Goal: Task Accomplishment & Management: Use online tool/utility

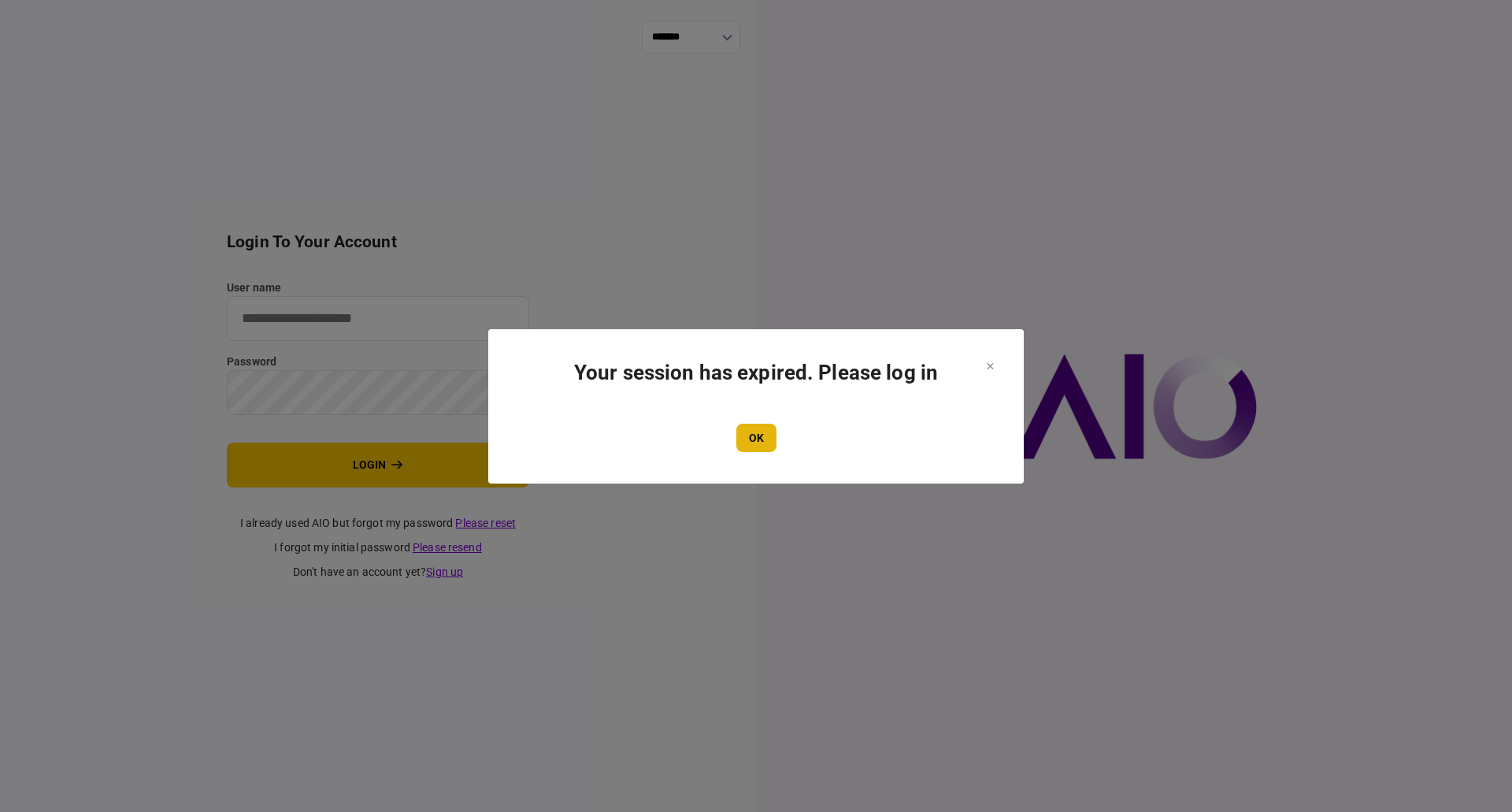
click at [756, 436] on button "OK" at bounding box center [756, 438] width 40 height 28
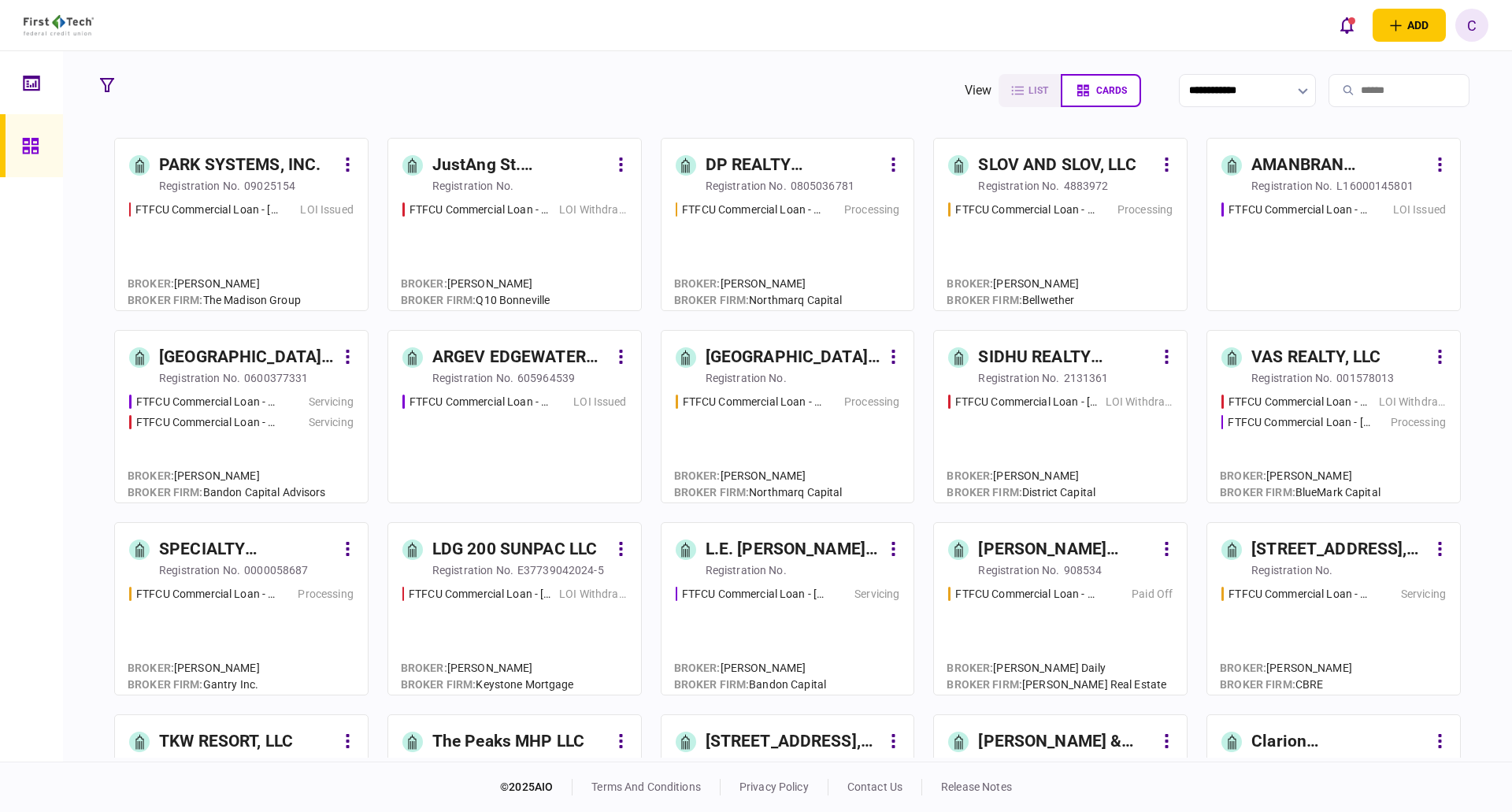
click at [523, 367] on div "ARGEV EDGEWATER HOLDINGS LLC" at bounding box center [520, 358] width 177 height 25
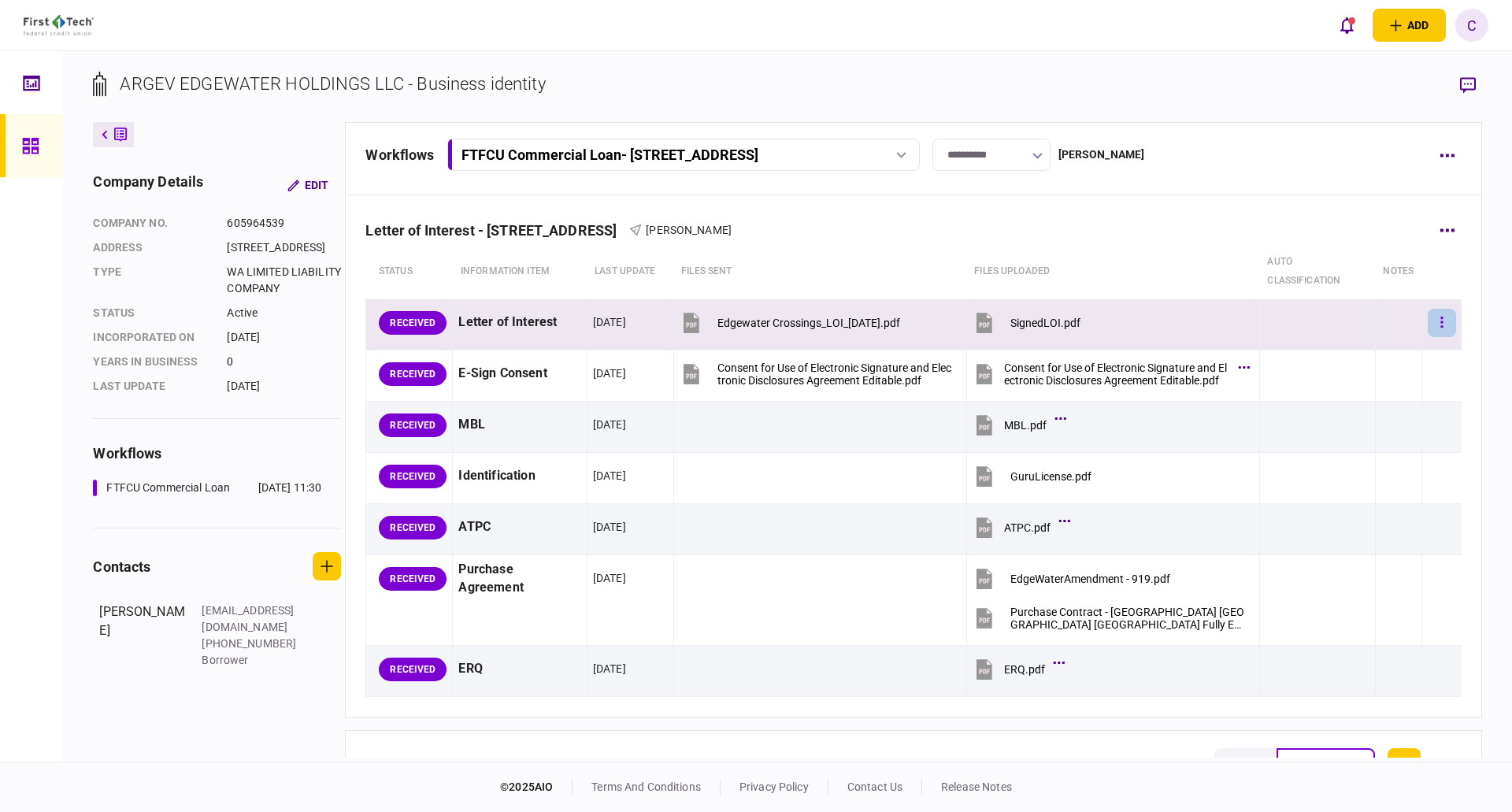
click at [1441, 320] on icon "button" at bounding box center [1442, 321] width 3 height 15
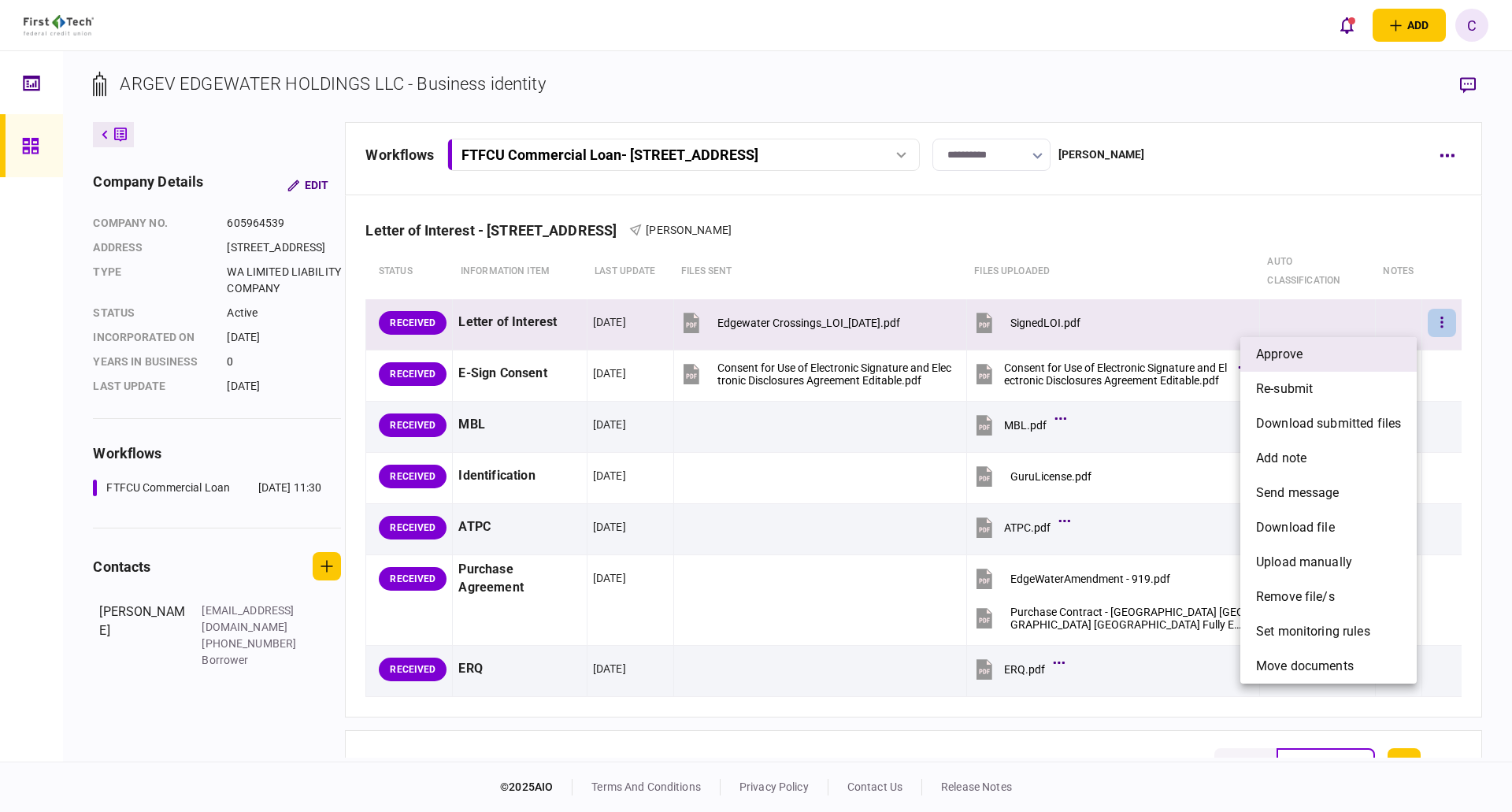
click at [1357, 363] on li "approve" at bounding box center [1328, 354] width 177 height 34
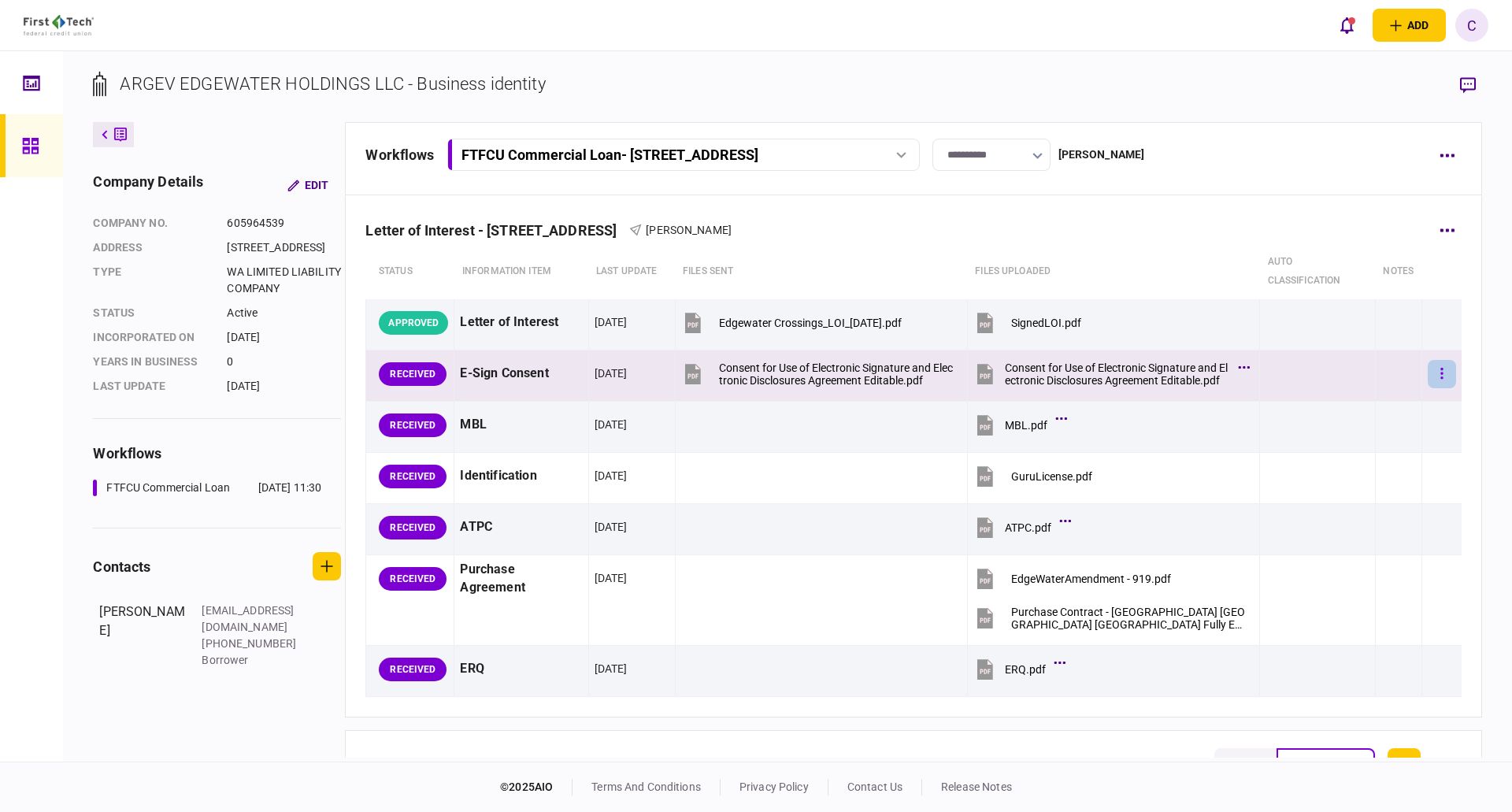
click at [1441, 366] on icon "button" at bounding box center [1442, 373] width 3 height 15
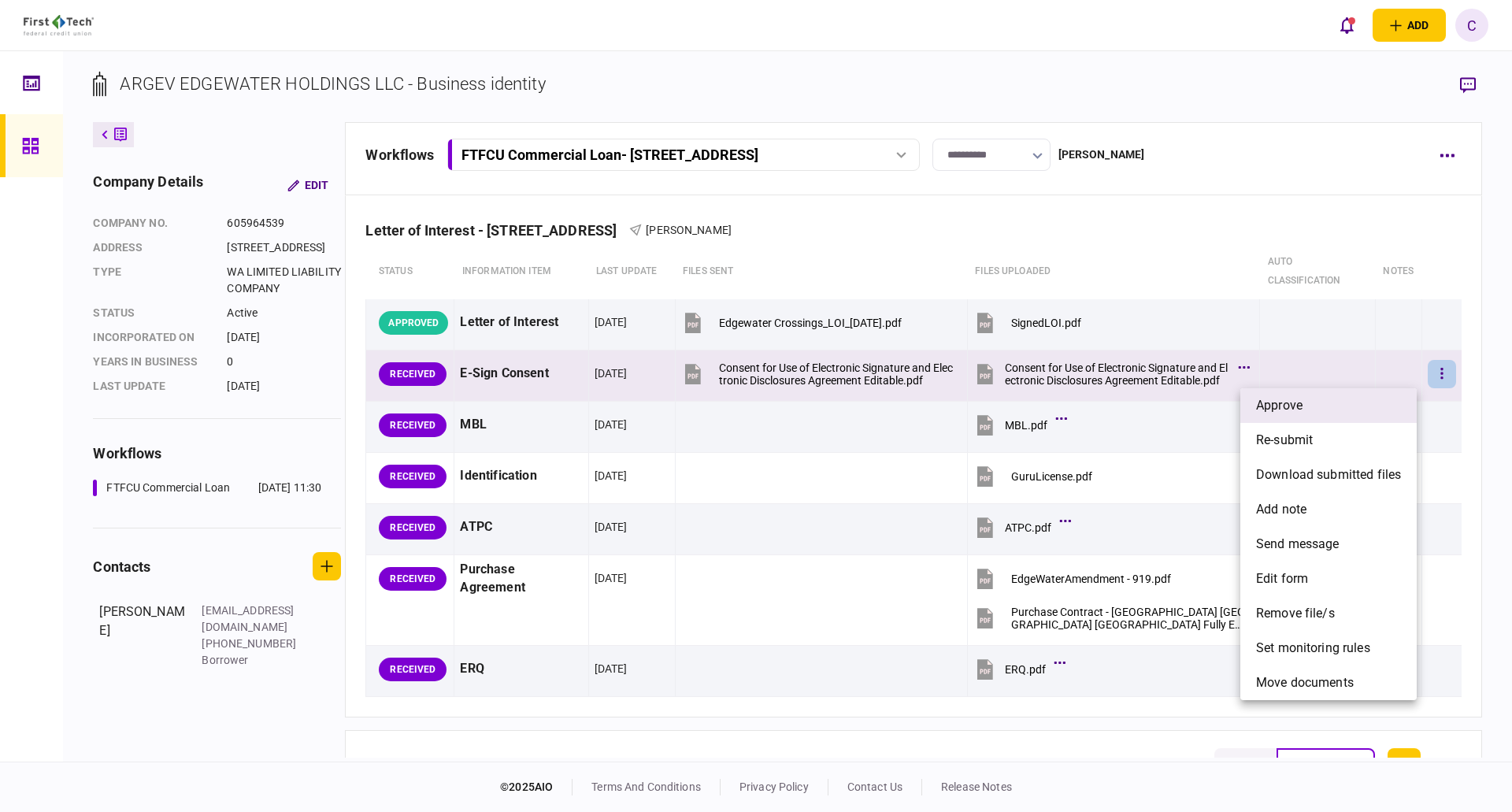
click at [1323, 410] on li "approve" at bounding box center [1328, 405] width 177 height 34
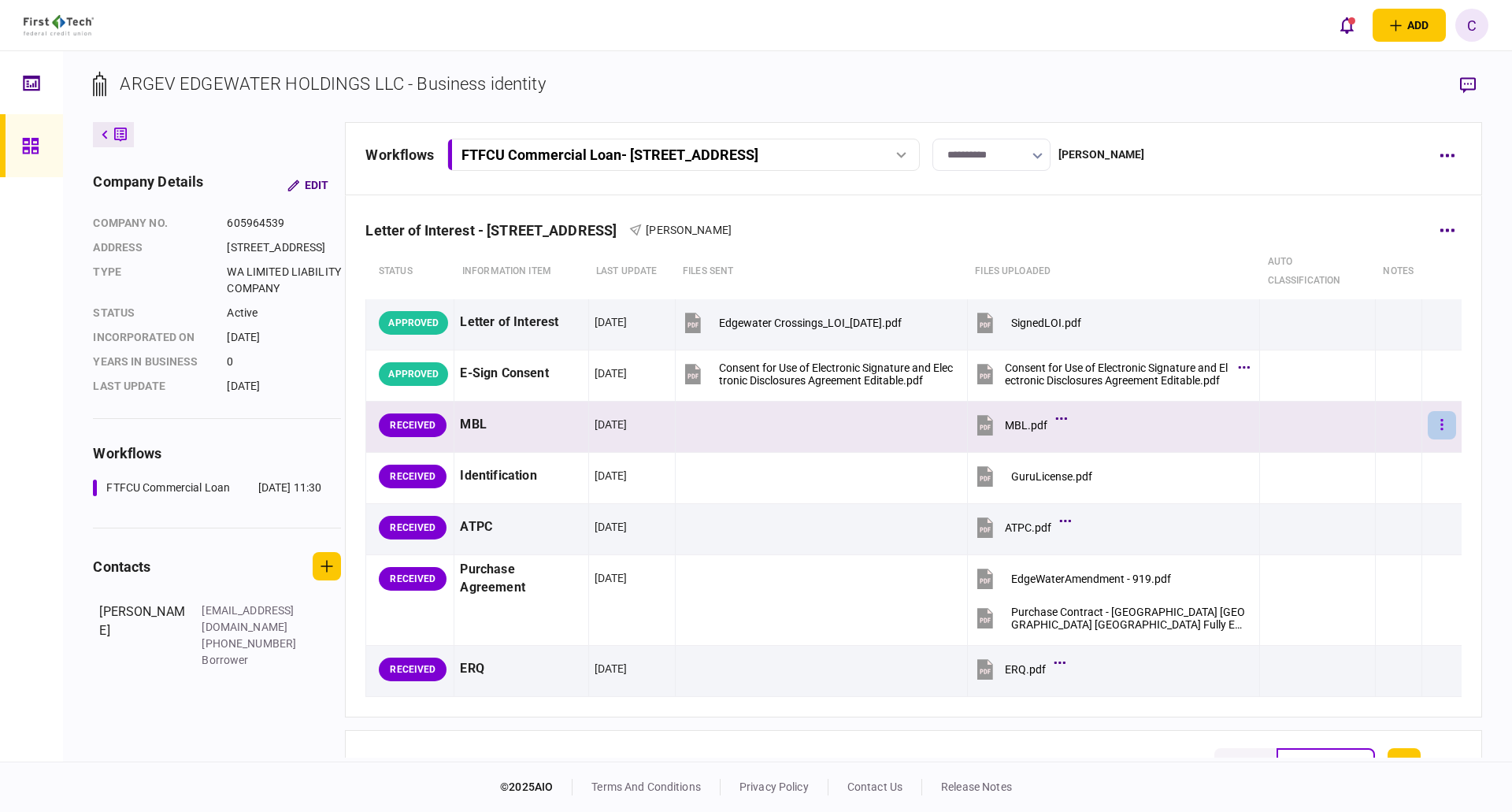
click at [1441, 419] on icon "button" at bounding box center [1442, 424] width 2 height 11
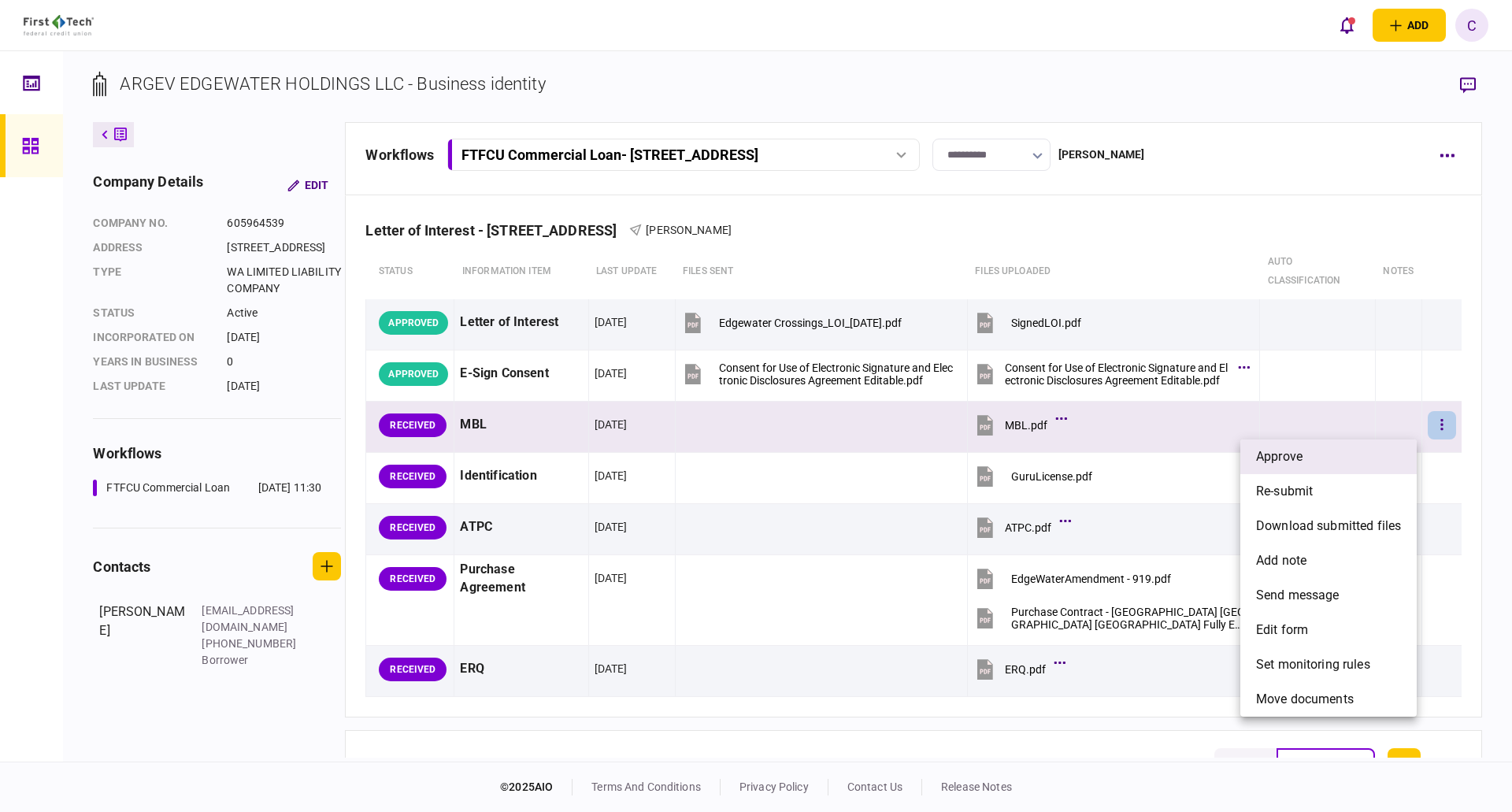
click at [1318, 465] on li "approve" at bounding box center [1328, 456] width 177 height 34
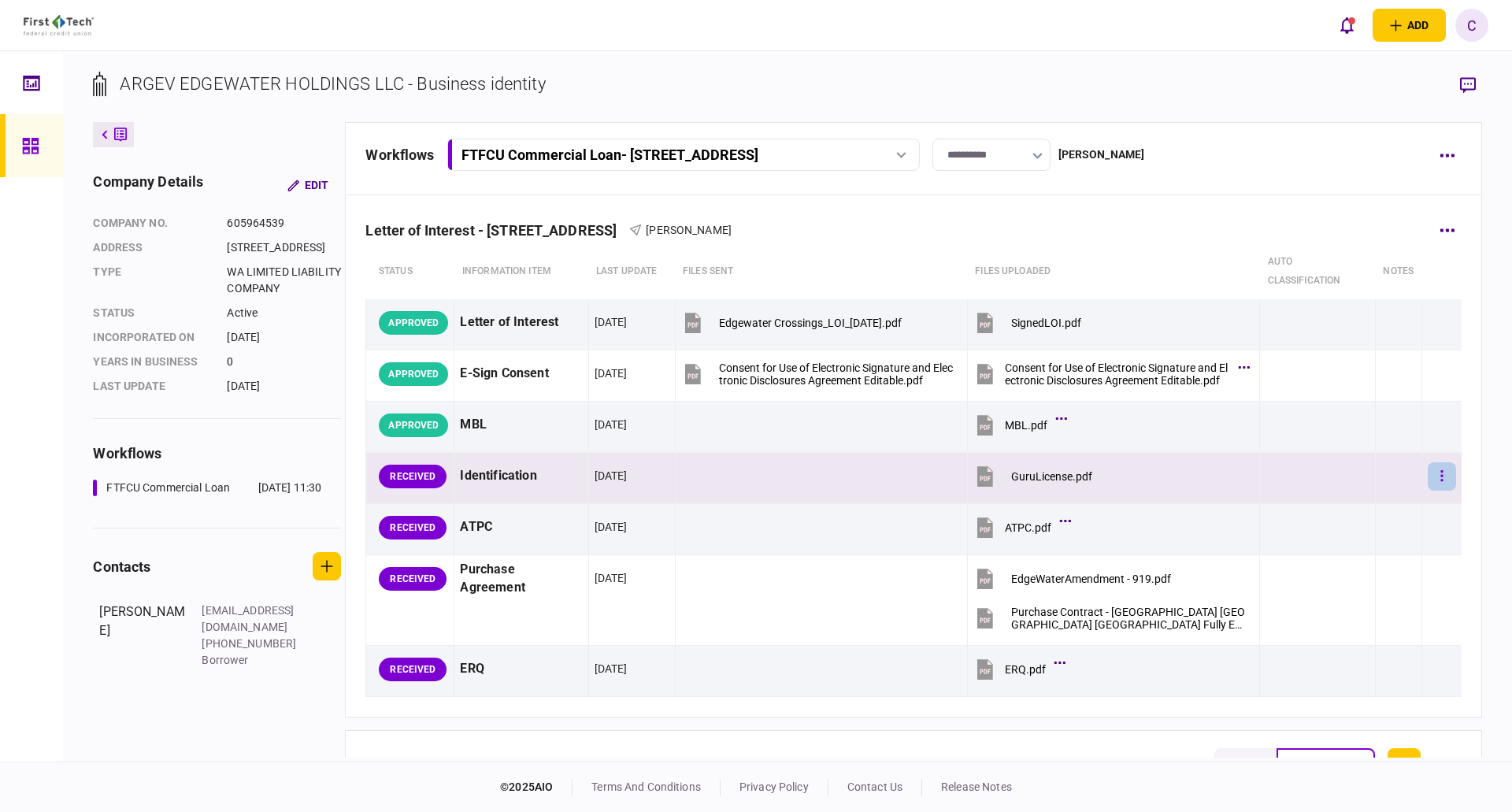
click at [1437, 483] on button "button" at bounding box center [1442, 476] width 28 height 28
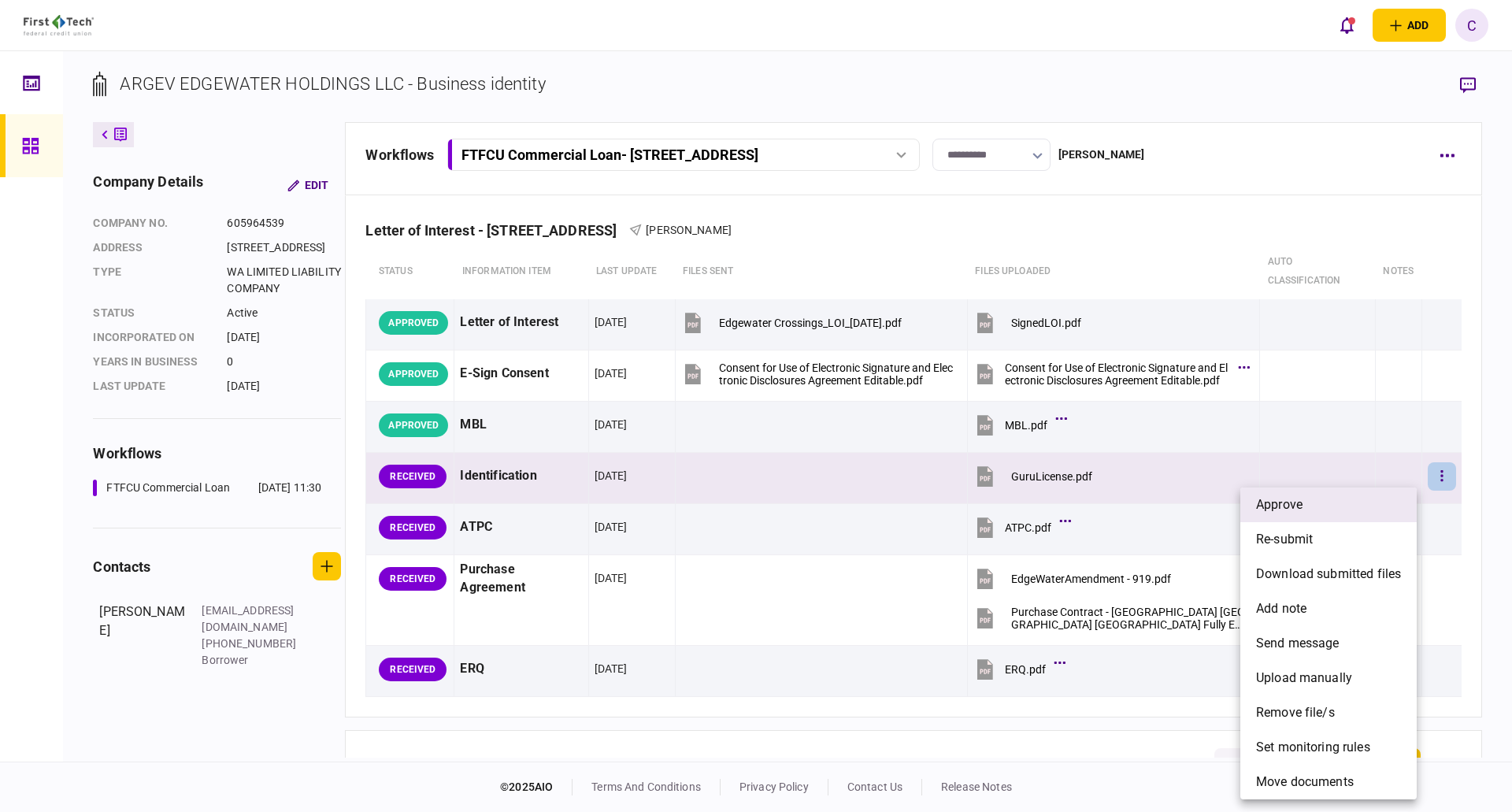
click at [1376, 511] on li "approve" at bounding box center [1328, 504] width 177 height 34
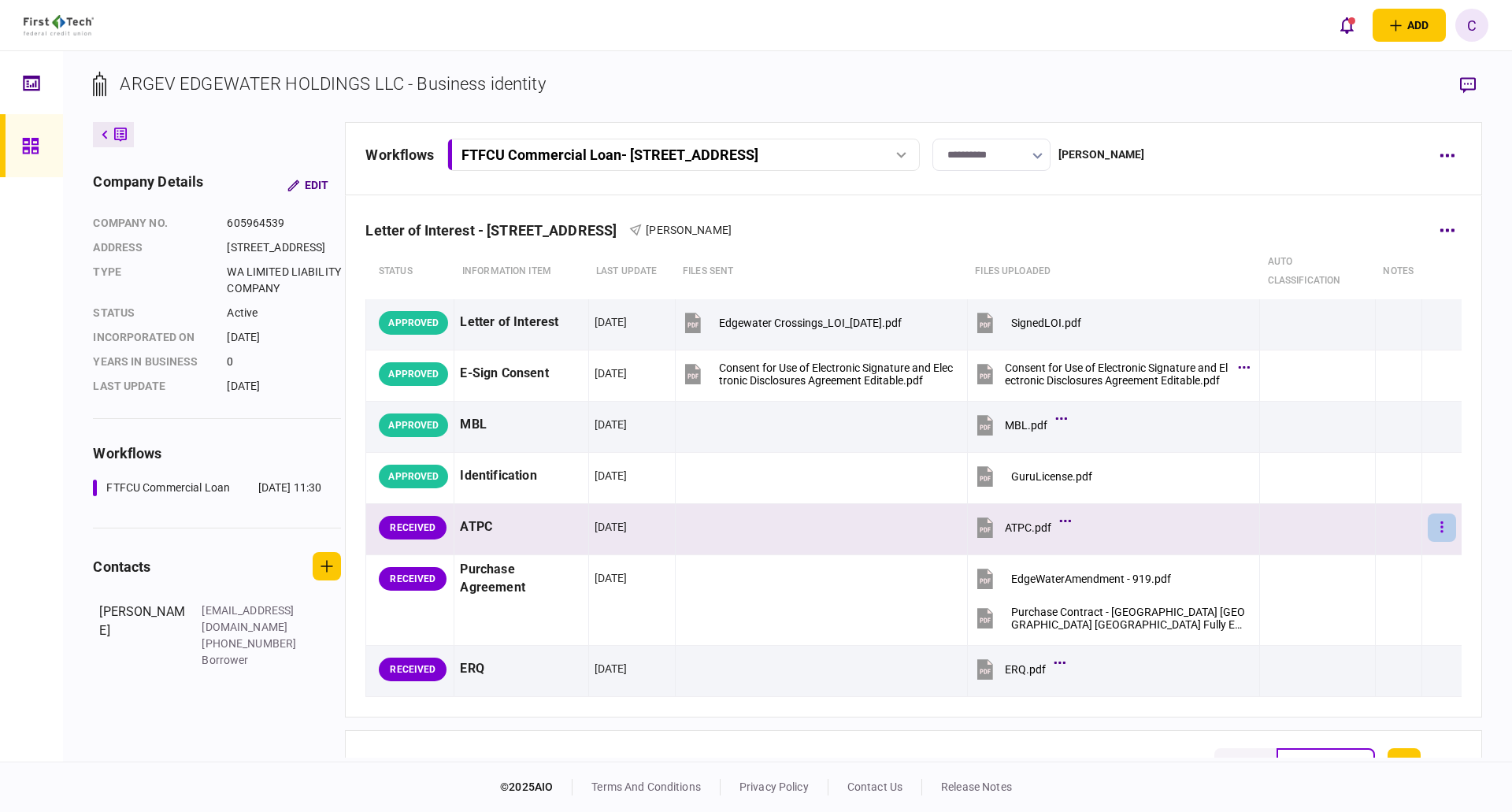
click at [1428, 525] on button "button" at bounding box center [1442, 527] width 28 height 28
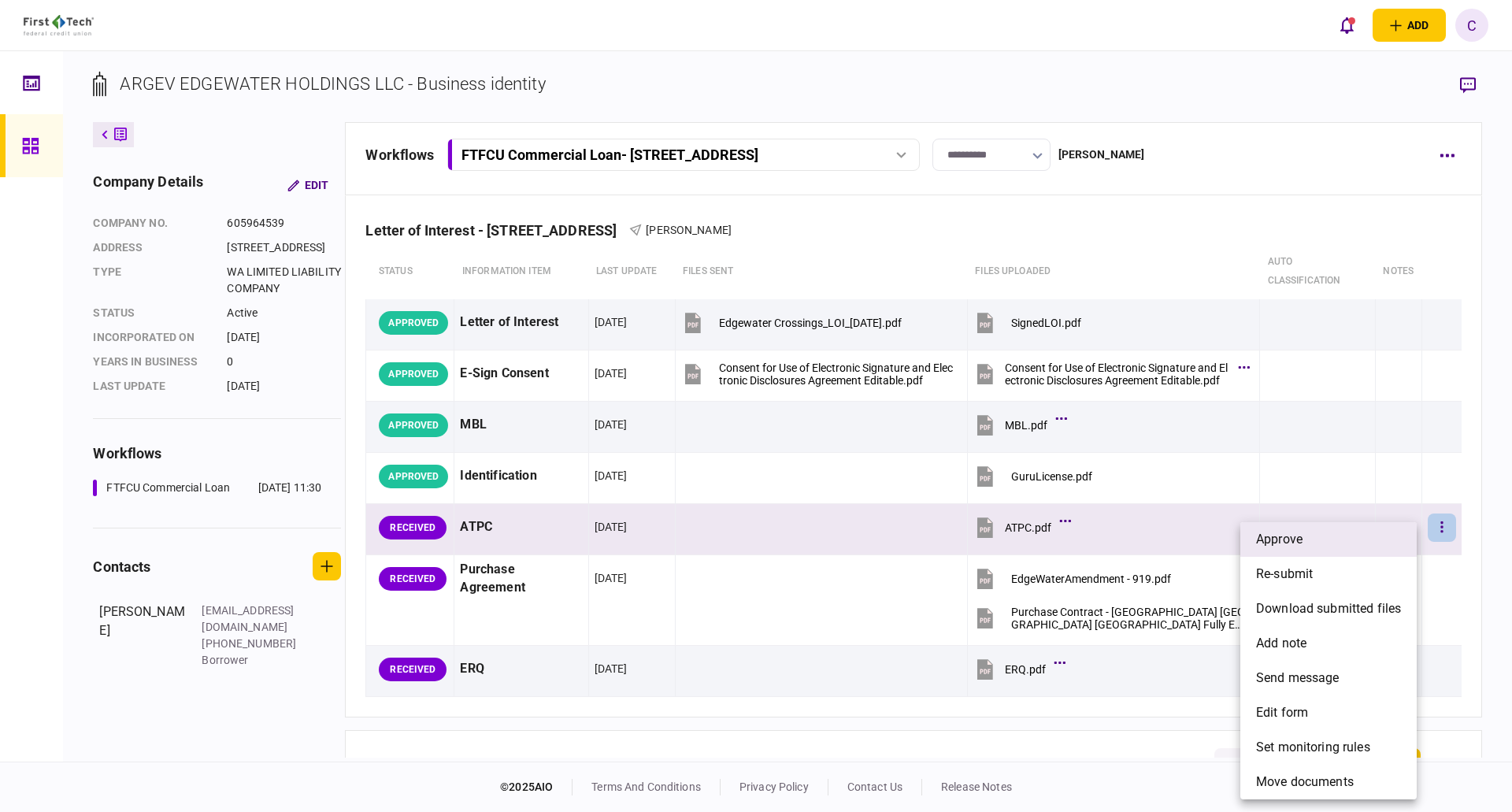
click at [1374, 548] on li "approve" at bounding box center [1328, 538] width 177 height 34
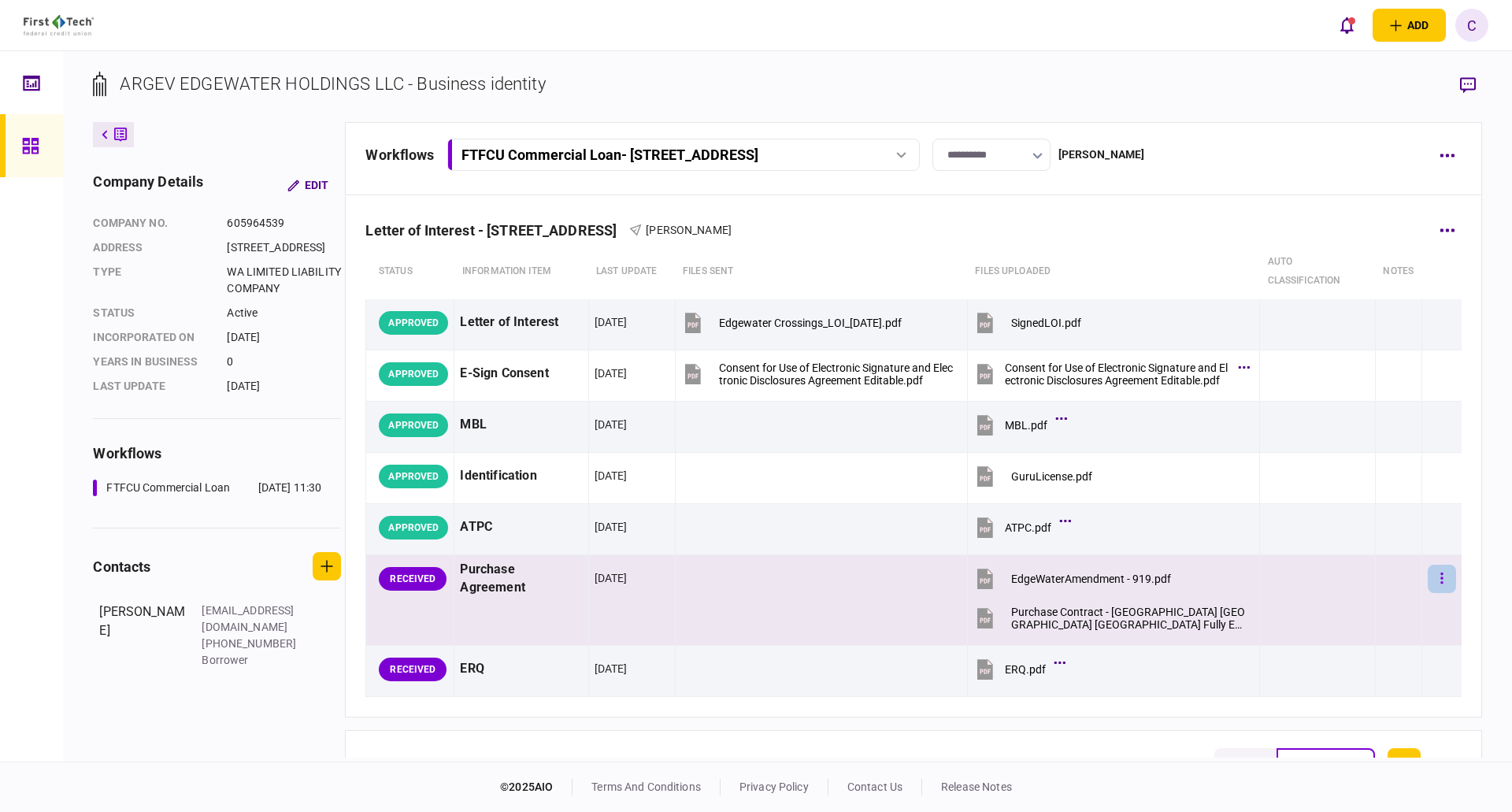
click at [1434, 582] on button "button" at bounding box center [1442, 578] width 28 height 28
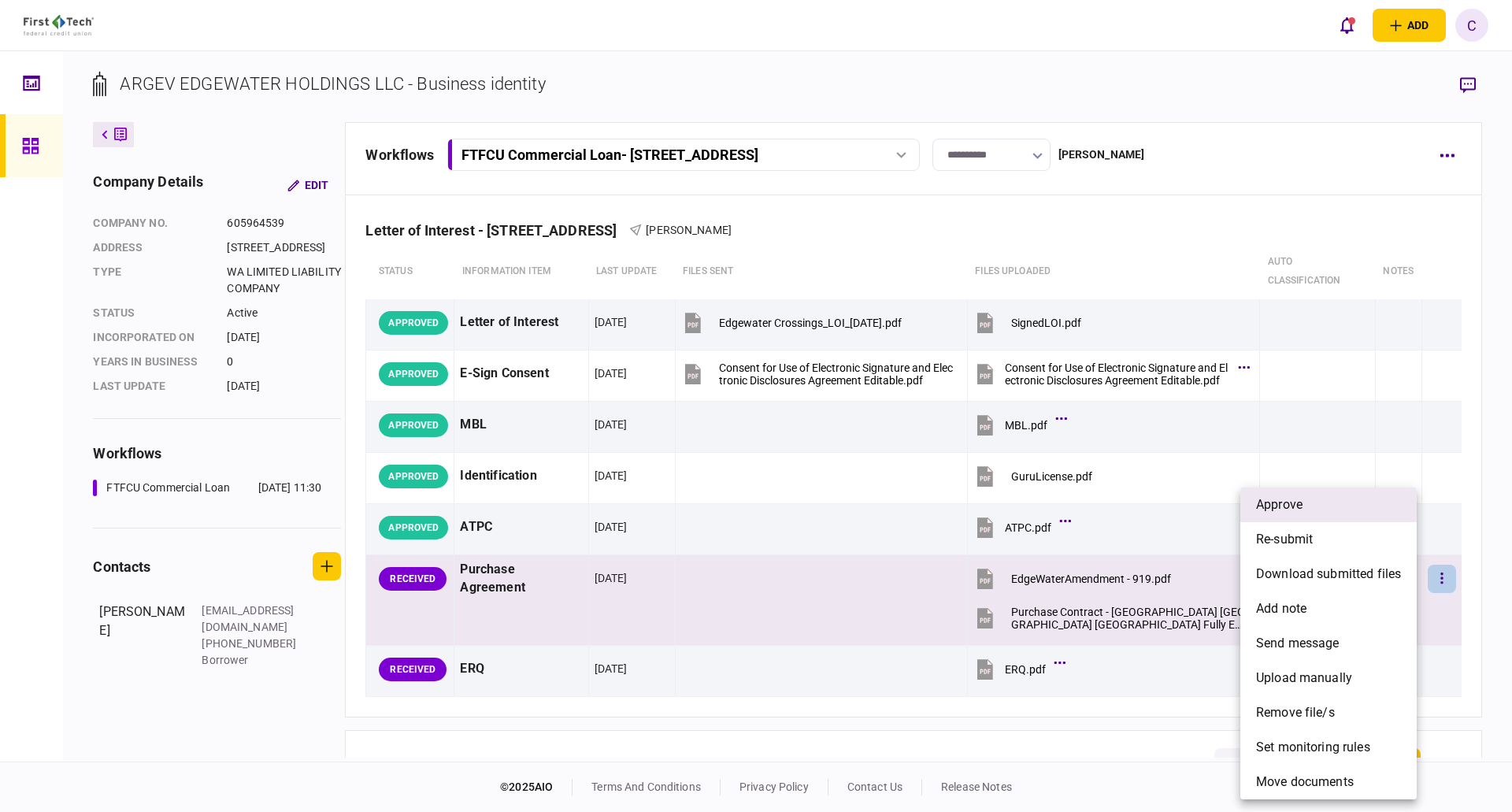
click at [1354, 511] on li "approve" at bounding box center [1328, 504] width 177 height 34
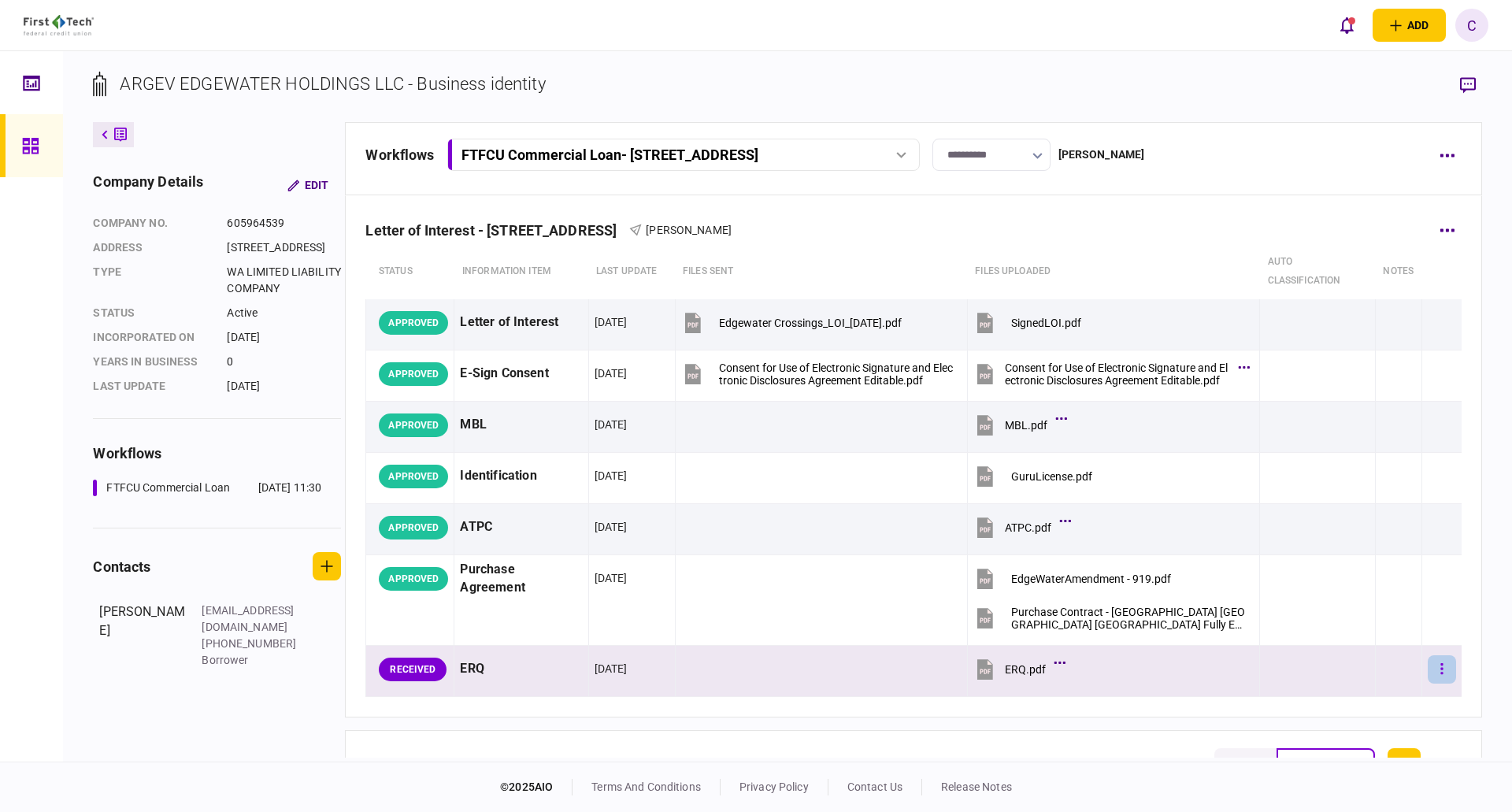
click at [1441, 670] on icon "button" at bounding box center [1442, 668] width 3 height 15
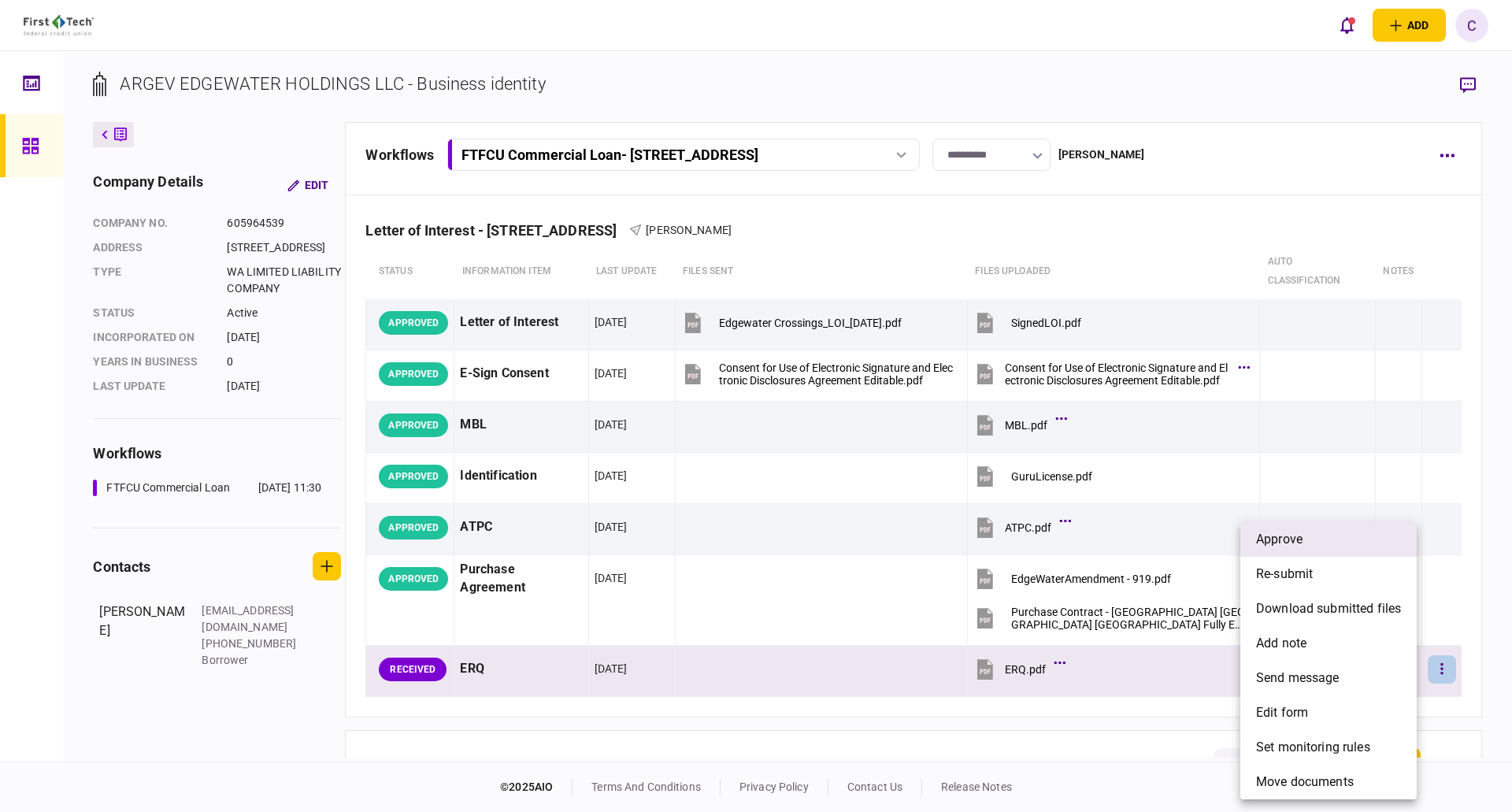
click at [1345, 545] on li "approve" at bounding box center [1328, 538] width 177 height 34
